Goal: Transaction & Acquisition: Purchase product/service

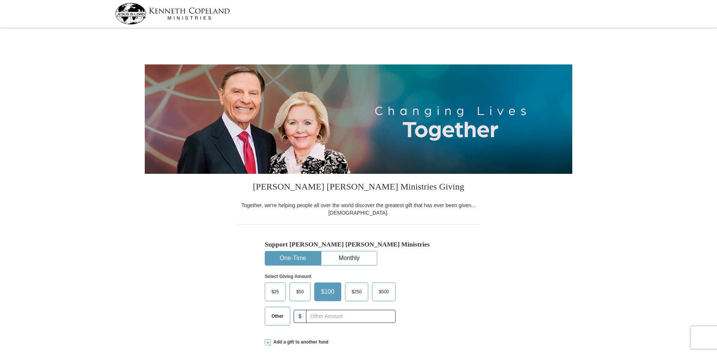
select select "WI"
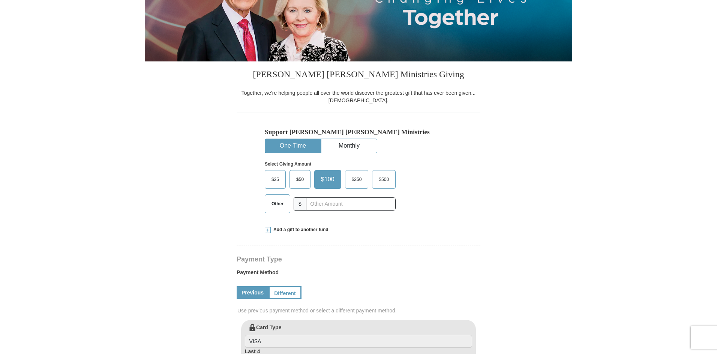
click at [282, 182] on span "$25" at bounding box center [275, 179] width 15 height 11
click at [0, 0] on input "$25" at bounding box center [0, 0] width 0 height 0
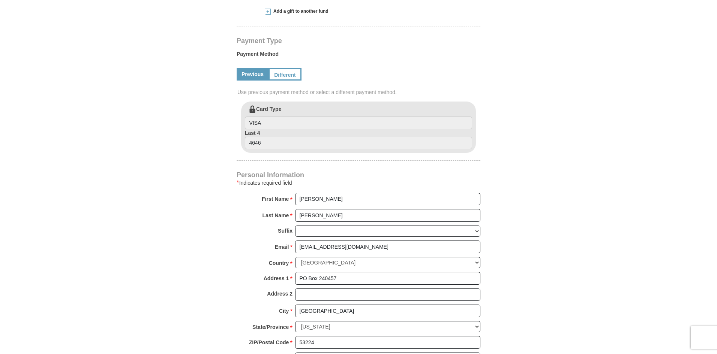
scroll to position [337, 0]
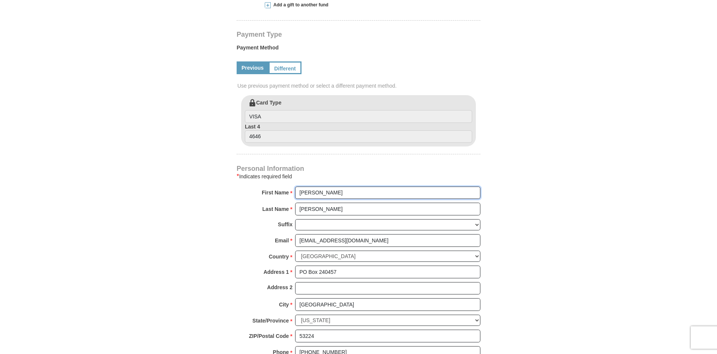
drag, startPoint x: 323, startPoint y: 193, endPoint x: 243, endPoint y: 183, distance: 80.9
click at [243, 183] on div "Personal Information * Indicates required field First Name * [PERSON_NAME] Plea…" at bounding box center [359, 266] width 244 height 201
type input "New Dimensions"
drag, startPoint x: 331, startPoint y: 210, endPoint x: 177, endPoint y: 193, distance: 155.3
click at [177, 193] on form "[PERSON_NAME] [PERSON_NAME] Ministries Giving Together, we're helping people al…" at bounding box center [358, 97] width 427 height 808
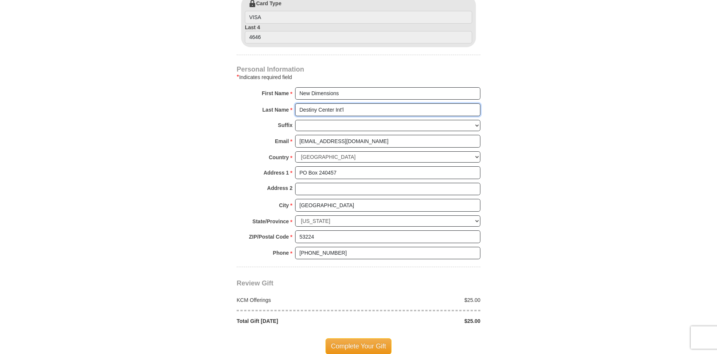
scroll to position [450, 0]
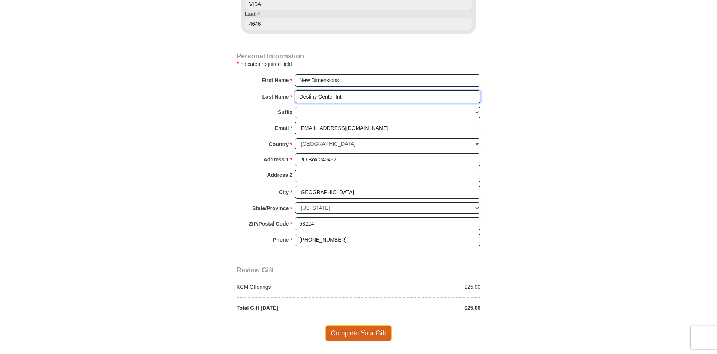
type input "Destiny Center Int'l"
click at [374, 337] on span "Complete Your Gift" at bounding box center [358, 333] width 66 height 16
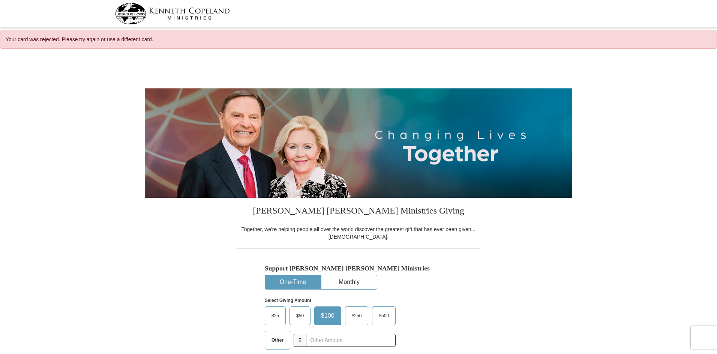
select select "WI"
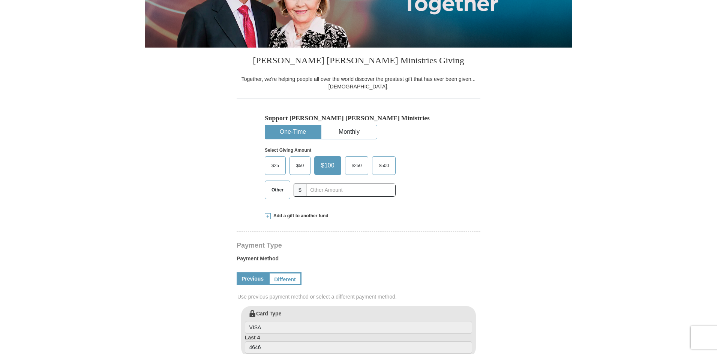
scroll to position [150, 0]
click at [275, 166] on span "$25" at bounding box center [275, 165] width 15 height 11
click at [0, 0] on input "$25" at bounding box center [0, 0] width 0 height 0
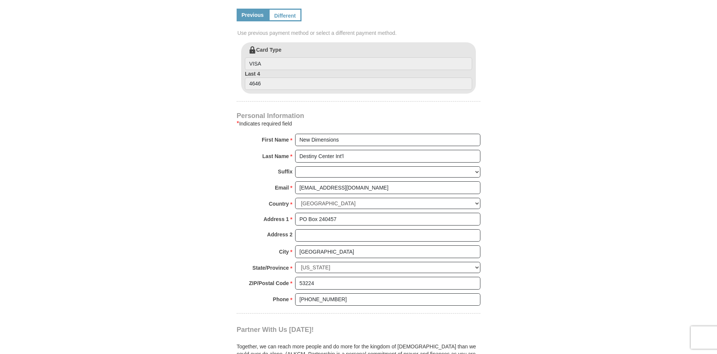
scroll to position [412, 0]
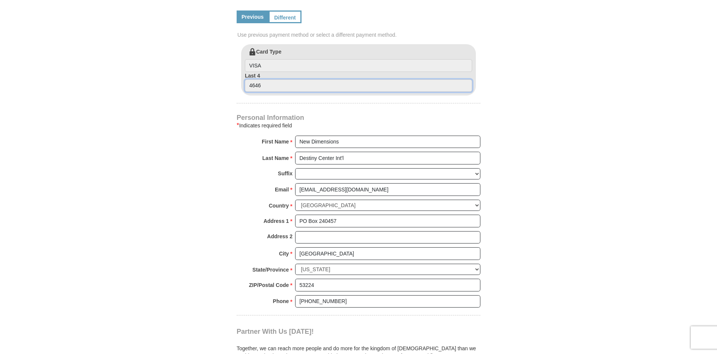
click at [265, 89] on input "4646" at bounding box center [358, 85] width 227 height 13
click at [254, 86] on input "4646" at bounding box center [358, 85] width 227 height 13
drag, startPoint x: 265, startPoint y: 87, endPoint x: 238, endPoint y: 82, distance: 26.6
click at [238, 82] on div "Card Type VISA Last 4 4646" at bounding box center [359, 69] width 244 height 51
click at [194, 102] on form "Kenneth Copeland Ministries Giving Together, we're helping people all over the …" at bounding box center [358, 81] width 427 height 878
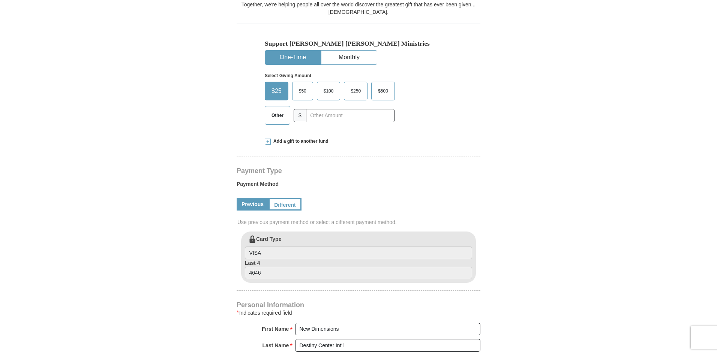
scroll to position [187, 0]
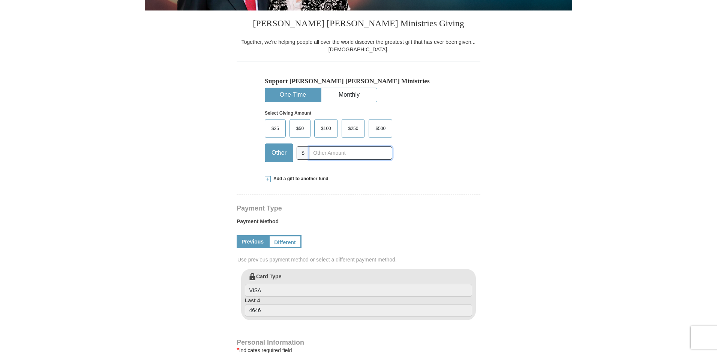
click at [316, 151] on input "text" at bounding box center [350, 153] width 83 height 13
click at [272, 129] on span "$25" at bounding box center [275, 128] width 15 height 11
click at [0, 0] on input "$25" at bounding box center [0, 0] width 0 height 0
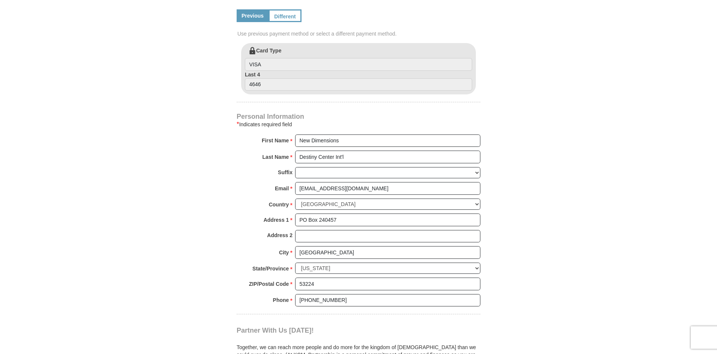
scroll to position [375, 0]
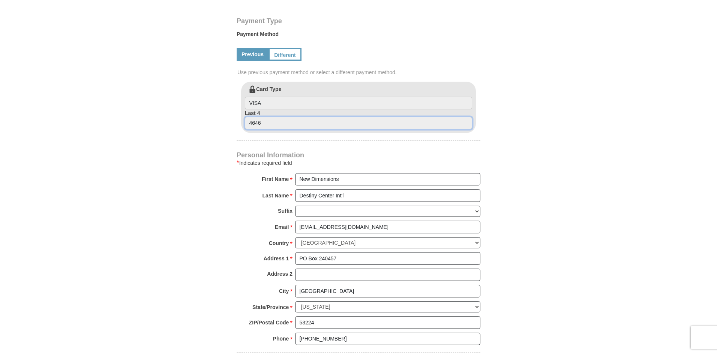
click at [259, 124] on input "4646" at bounding box center [358, 123] width 227 height 13
drag, startPoint x: 271, startPoint y: 127, endPoint x: 201, endPoint y: 116, distance: 70.6
click at [201, 116] on form "Kenneth Copeland Ministries Giving Together, we're helping people all over the …" at bounding box center [358, 118] width 427 height 878
click at [218, 152] on form "Kenneth Copeland Ministries Giving Together, we're helping people all over the …" at bounding box center [358, 118] width 427 height 878
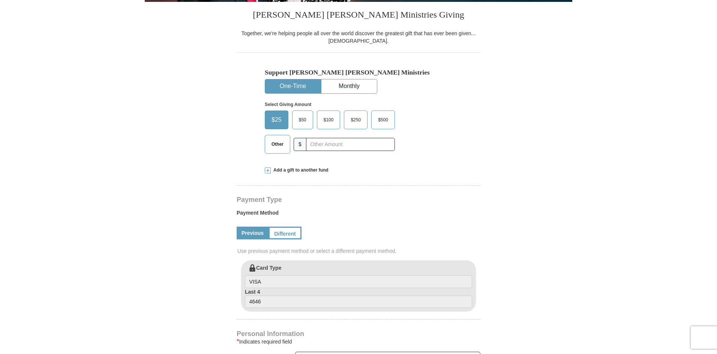
scroll to position [187, 0]
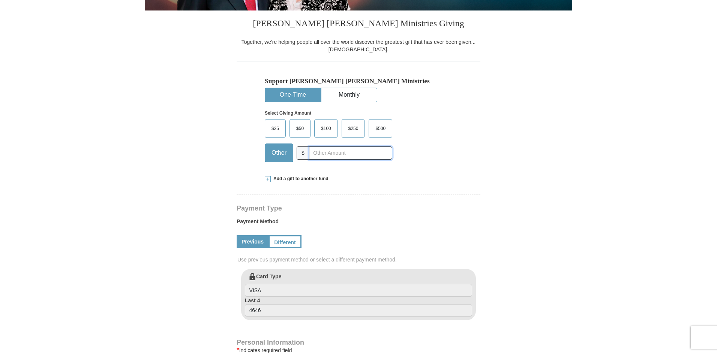
click at [331, 155] on input "text" at bounding box center [350, 153] width 83 height 13
type input "25.00"
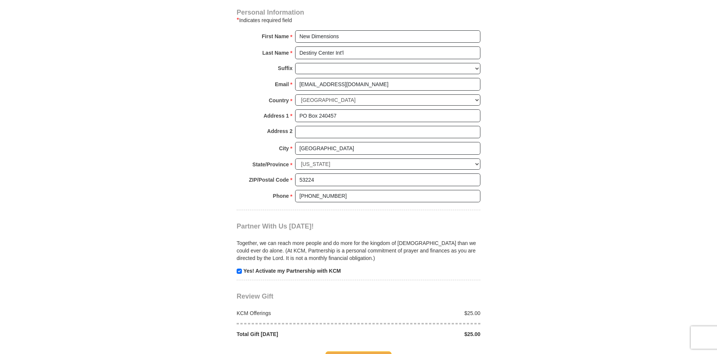
scroll to position [600, 0]
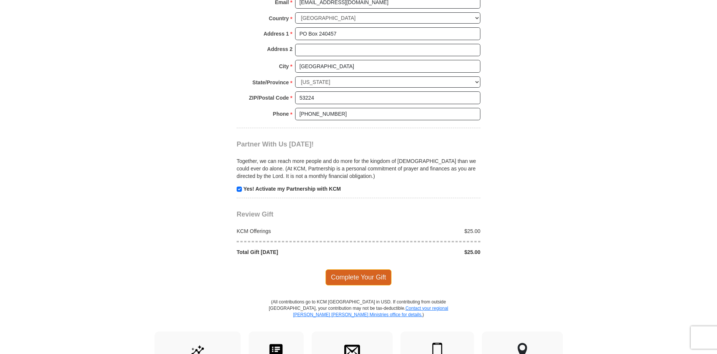
click at [345, 277] on span "Complete Your Gift" at bounding box center [358, 278] width 66 height 16
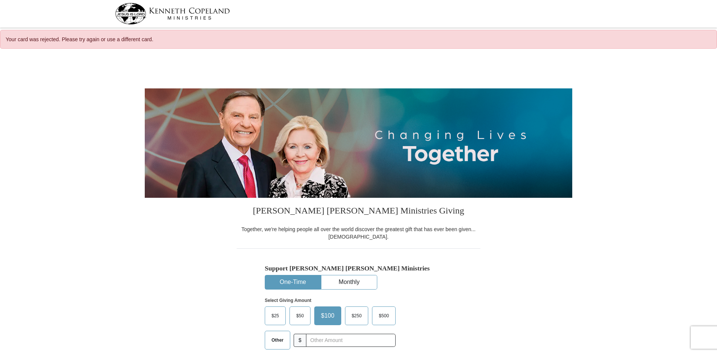
select select "WI"
click at [172, 18] on img at bounding box center [172, 13] width 115 height 21
